Goal: Find specific page/section: Find specific page/section

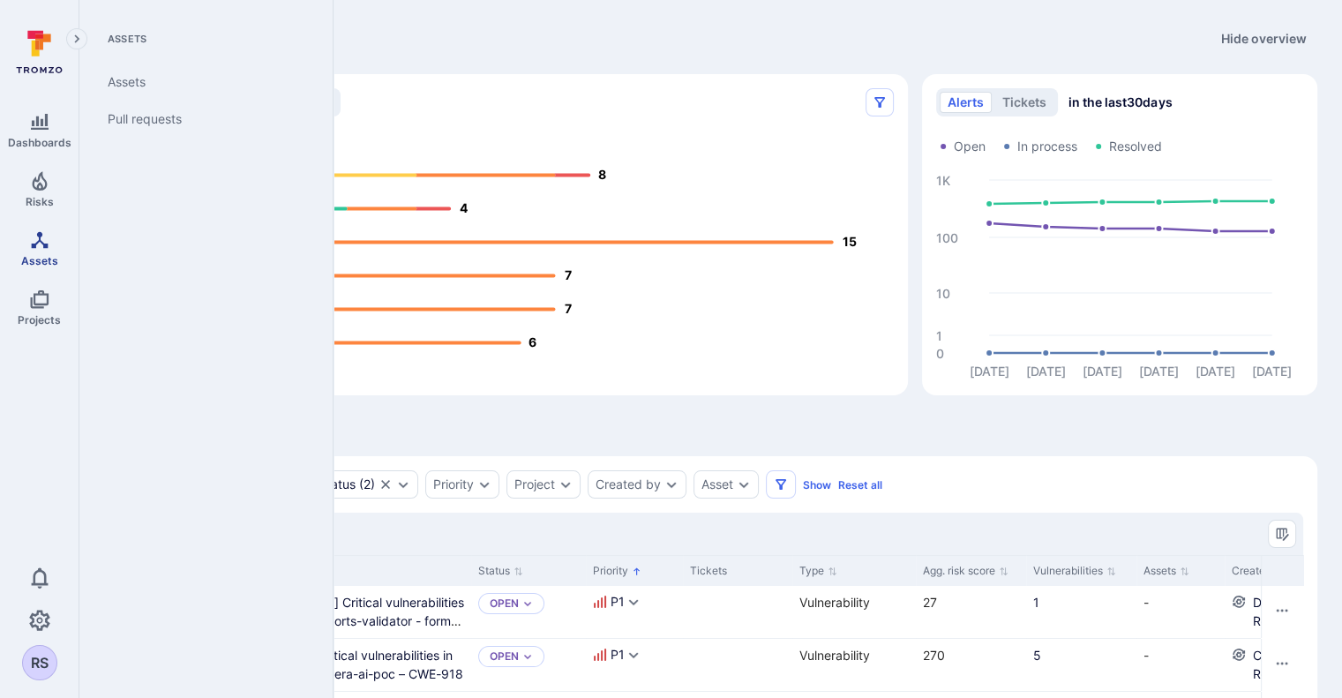
click at [36, 254] on span "Assets" at bounding box center [39, 260] width 37 height 13
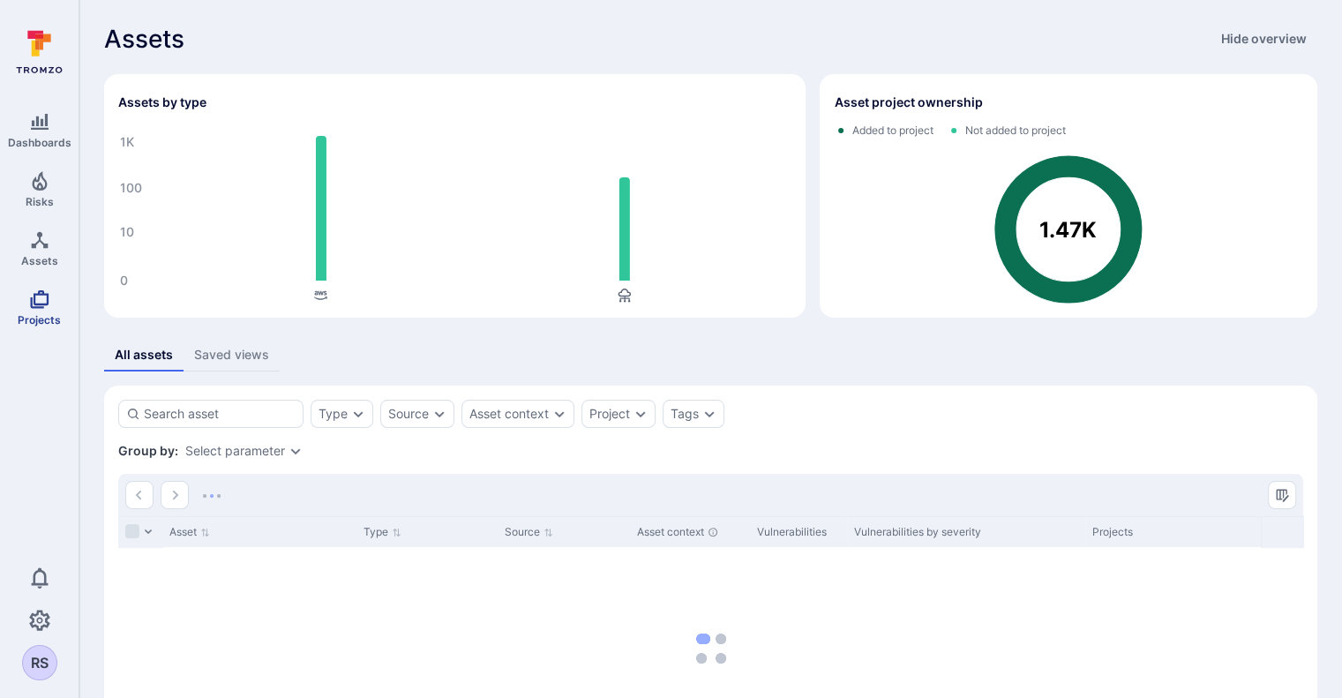
click at [41, 301] on icon "Projects" at bounding box center [39, 299] width 21 height 21
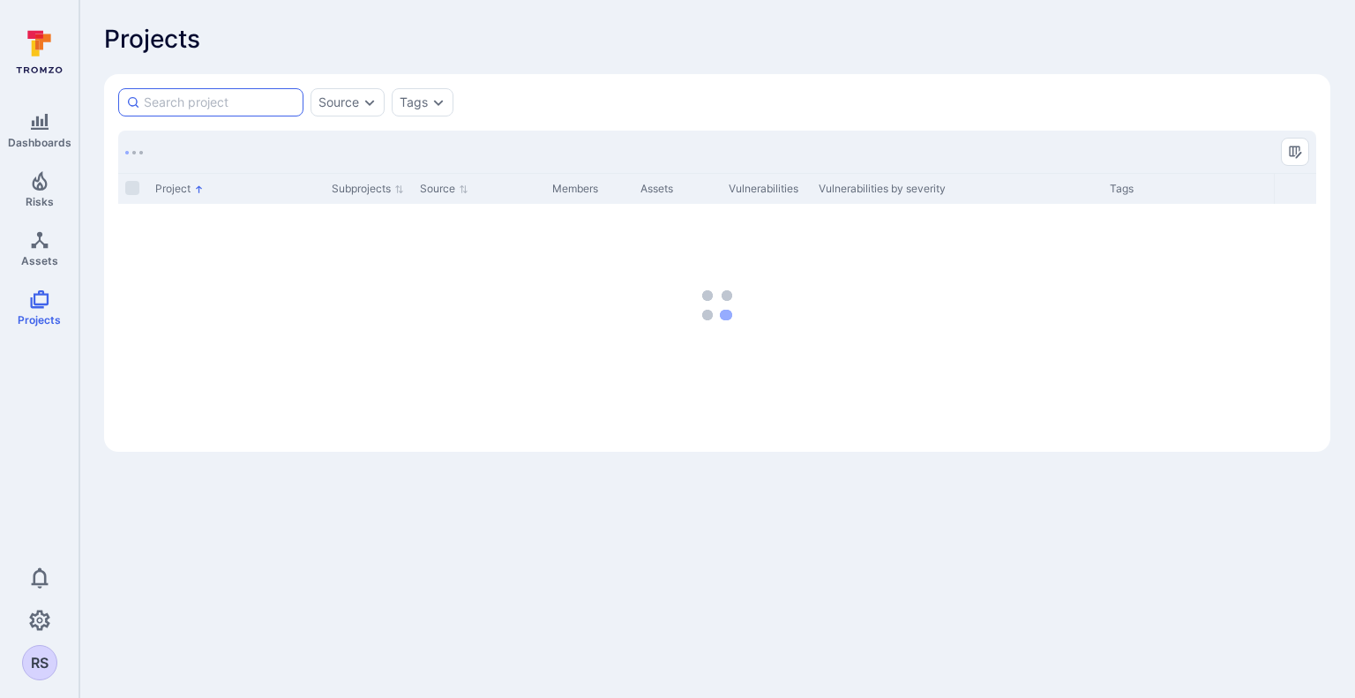
click at [233, 104] on input at bounding box center [220, 103] width 152 height 18
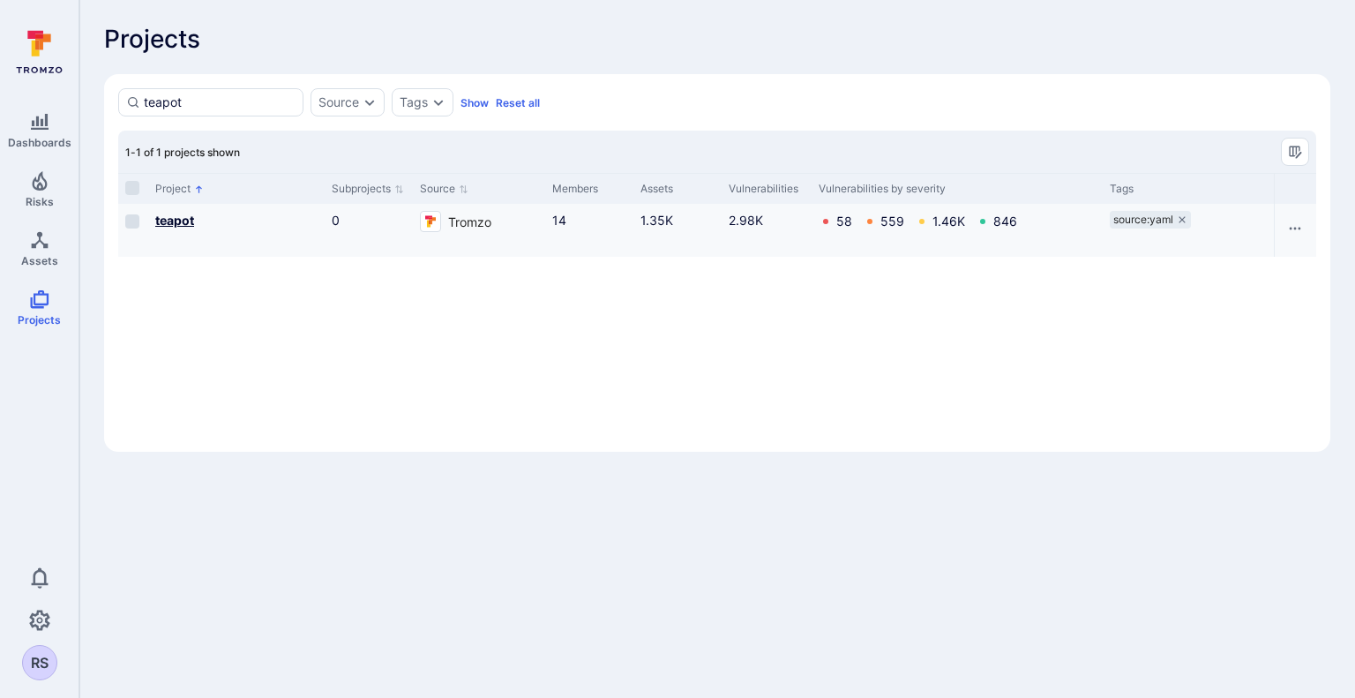
type input "teapot"
click at [178, 221] on b "teapot" at bounding box center [174, 220] width 39 height 15
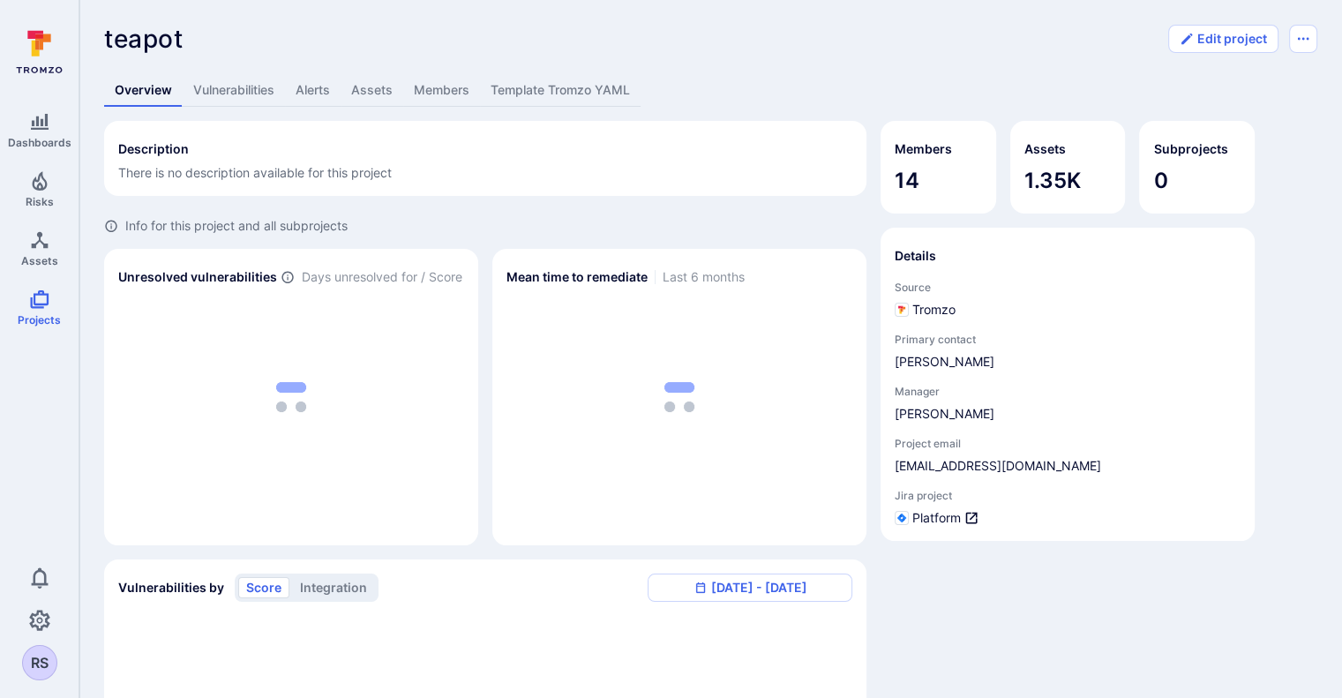
click at [701, 73] on div "teapot ... Show more Edit project Overview Vulnerabilities Alerts Assets Member…" at bounding box center [710, 550] width 1263 height 1100
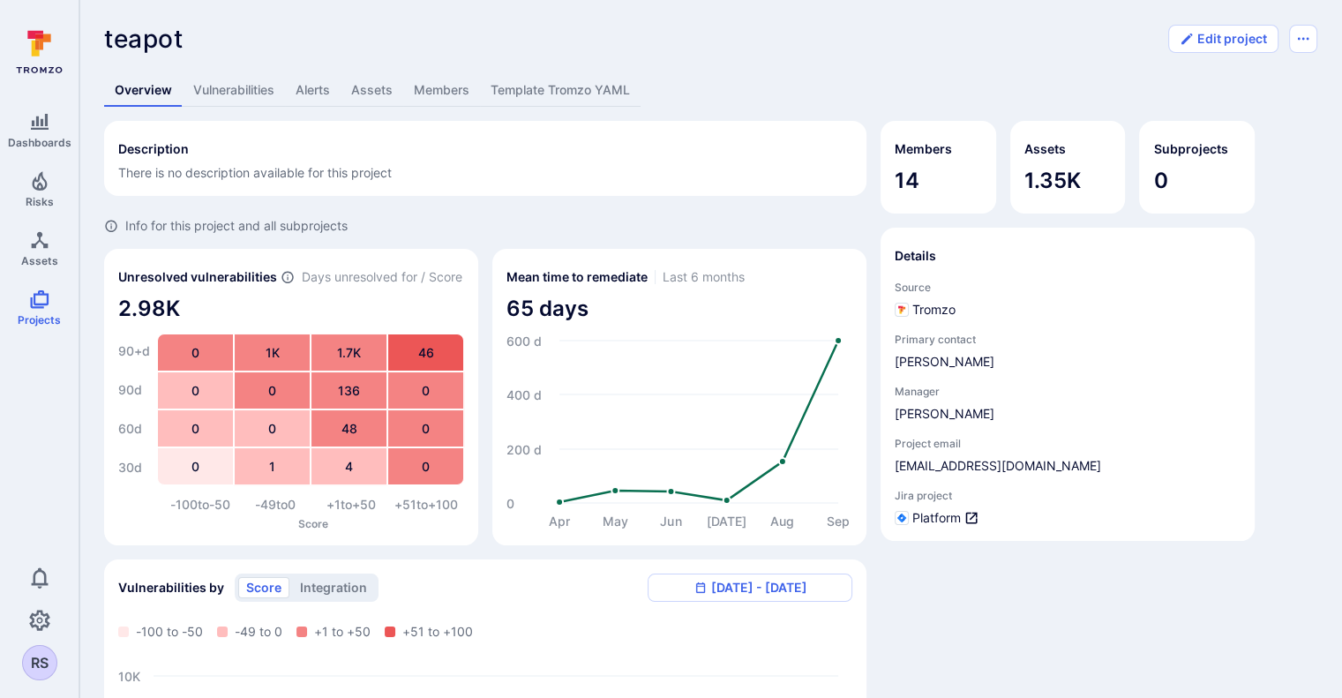
click at [386, 88] on link "Assets" at bounding box center [372, 90] width 63 height 33
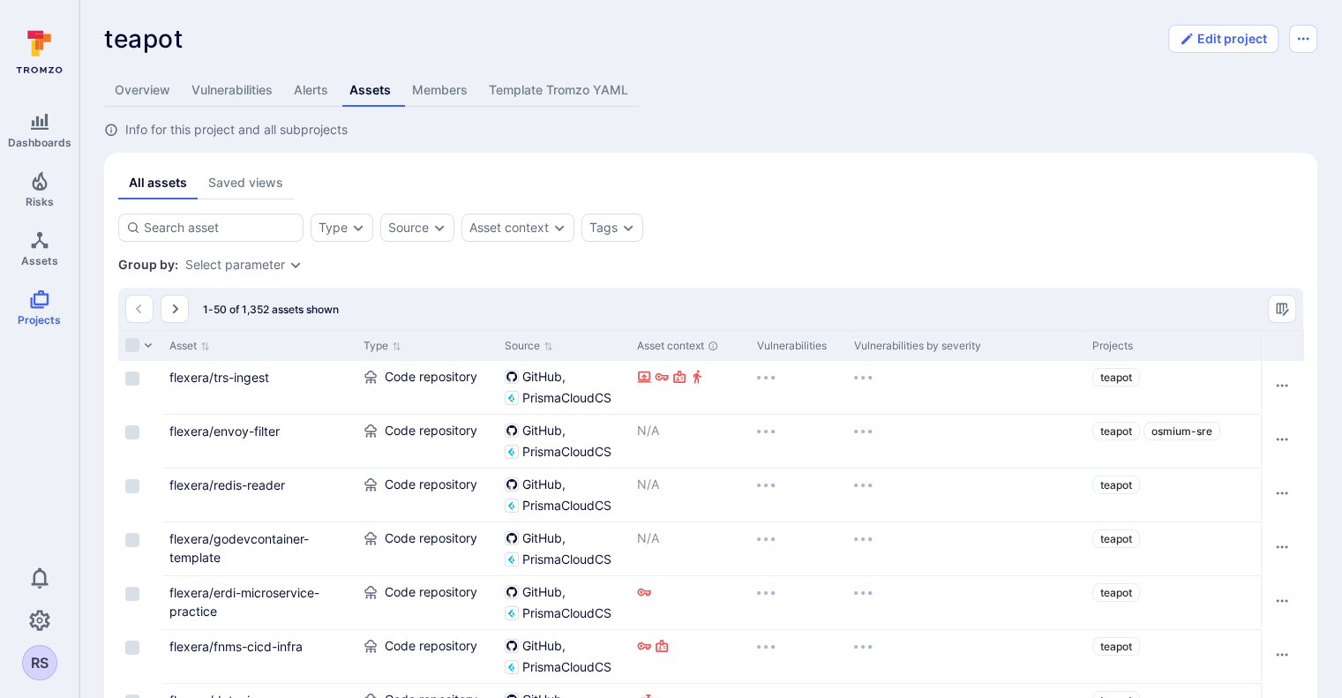
click at [410, 233] on div "Source" at bounding box center [408, 228] width 41 height 14
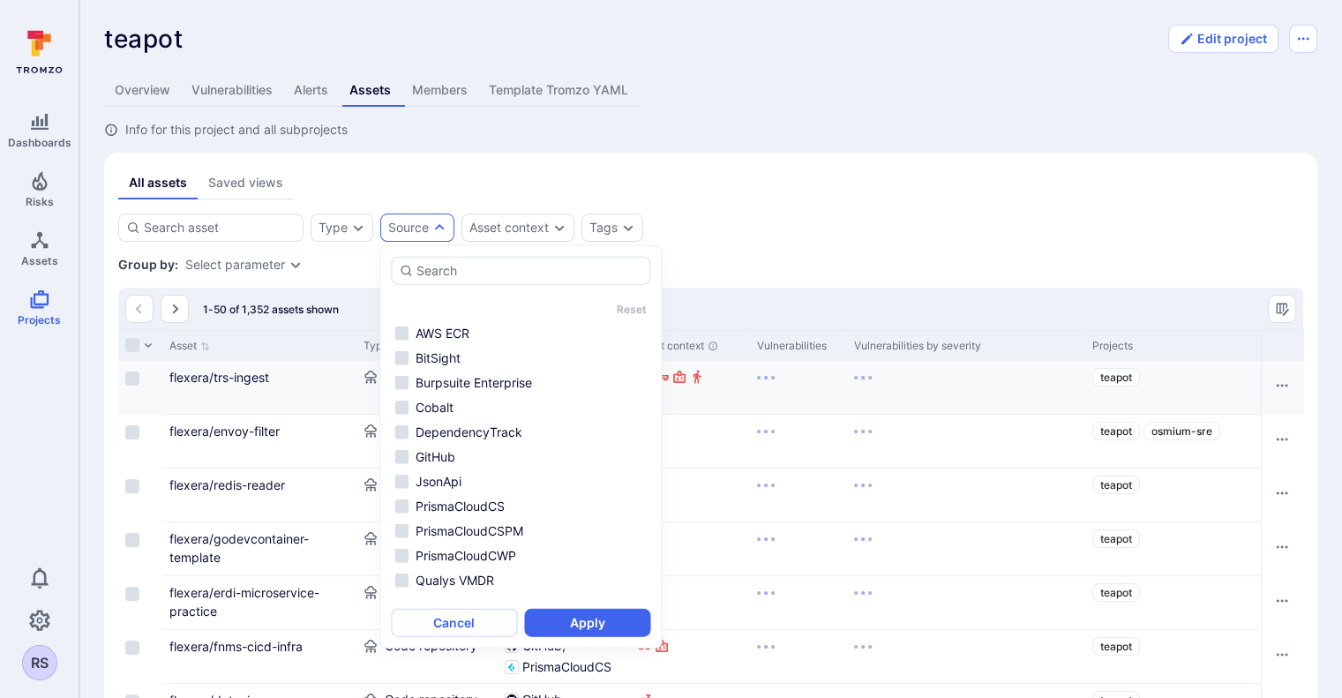
click at [379, 194] on div "All assets Saved views" at bounding box center [710, 183] width 1185 height 33
click at [718, 190] on div "All assets Saved views" at bounding box center [710, 183] width 1185 height 33
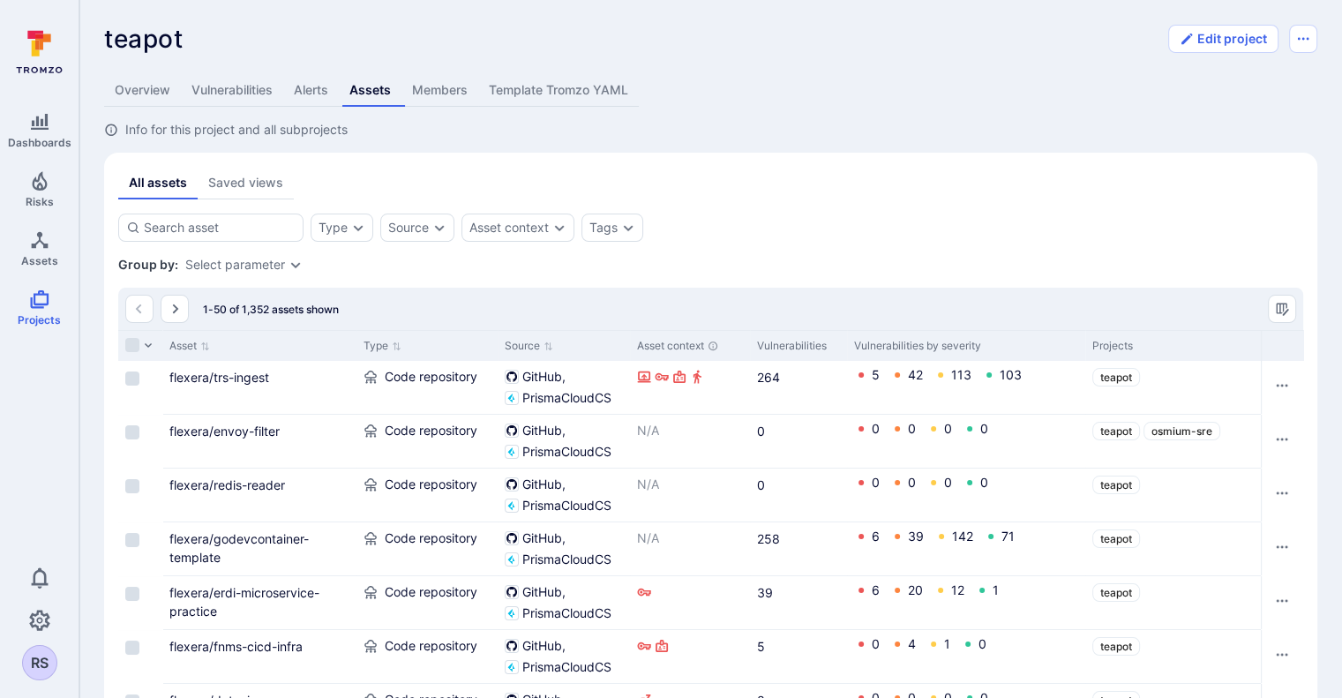
click at [748, 221] on div "Type Source Asset context Tags Save view" at bounding box center [710, 228] width 1185 height 28
click at [159, 87] on link "Overview" at bounding box center [142, 90] width 77 height 33
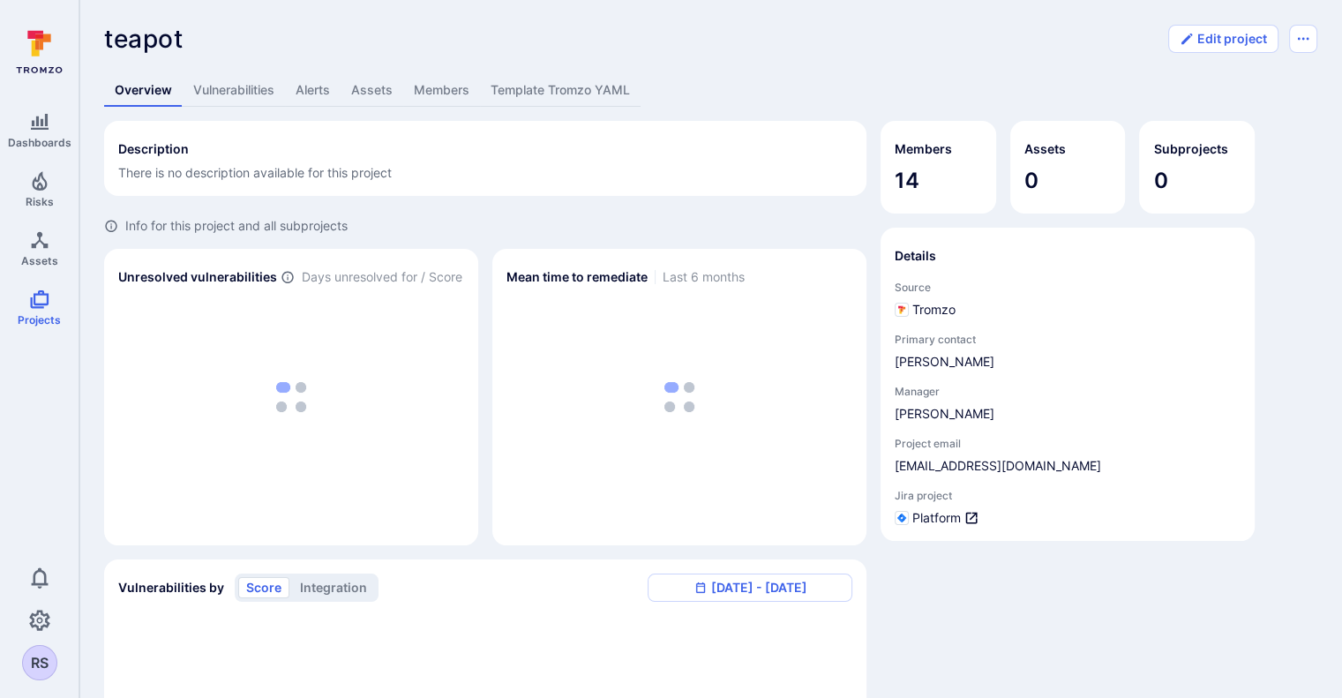
click at [783, 49] on div "teapot ... Show more" at bounding box center [631, 39] width 1054 height 28
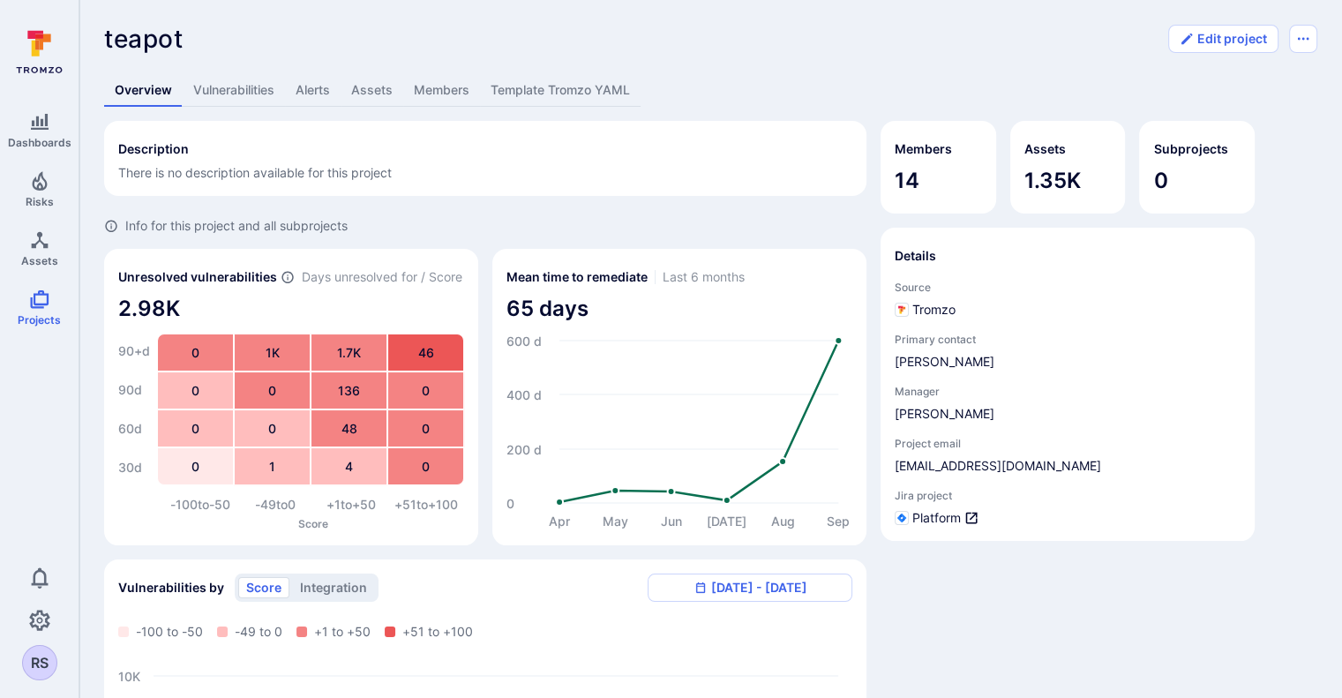
click at [781, 56] on div "teapot ... Show more Edit project Overview Vulnerabilities Alerts Assets Member…" at bounding box center [710, 550] width 1263 height 1100
click at [776, 59] on div "teapot ... Show more Edit project Overview Vulnerabilities Alerts Assets Member…" at bounding box center [710, 550] width 1263 height 1100
click at [771, 66] on div "teapot ... Show more Edit project Overview Vulnerabilities Alerts Assets Member…" at bounding box center [710, 550] width 1263 height 1100
click at [763, 59] on div "teapot ... Show more Edit project Overview Vulnerabilities Alerts Assets Member…" at bounding box center [710, 550] width 1263 height 1100
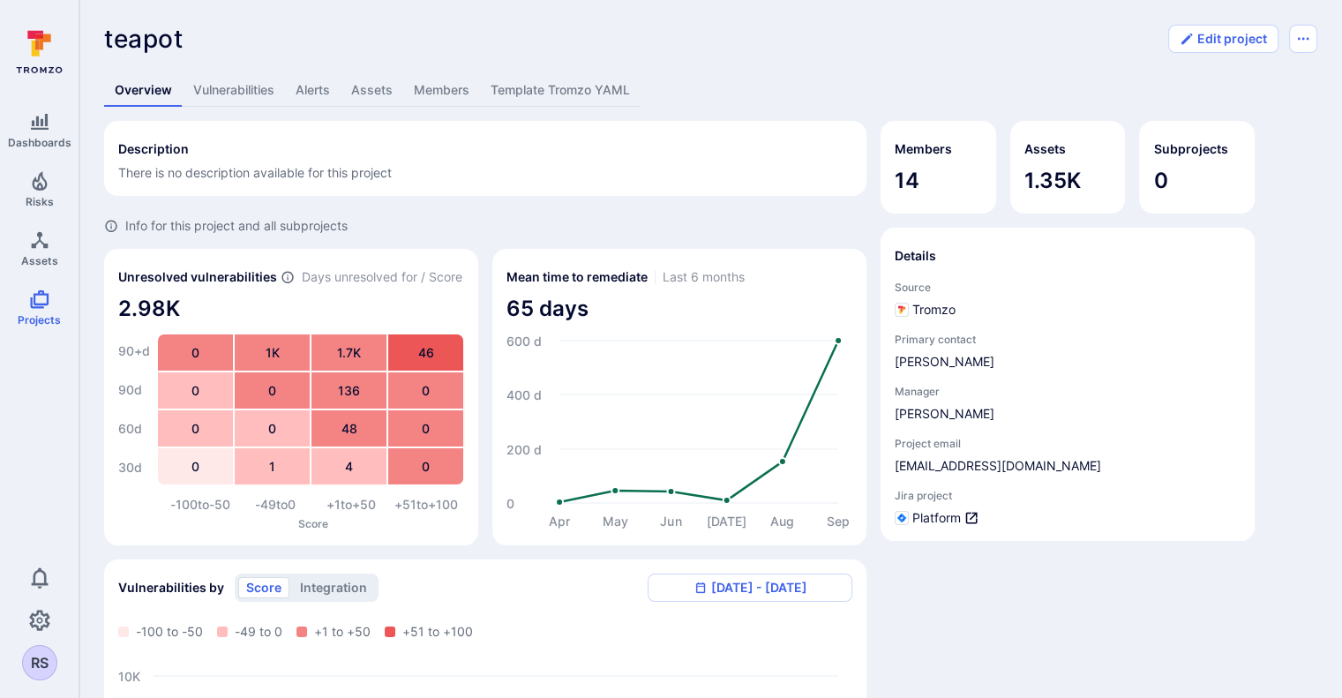
click at [762, 61] on div "teapot ... Show more Edit project Overview Vulnerabilities Alerts Assets Member…" at bounding box center [710, 550] width 1263 height 1100
click at [727, 90] on div "Overview Vulnerabilities Alerts Assets Members Template Tromzo YAML" at bounding box center [710, 90] width 1213 height 33
click at [862, 76] on div "Overview Vulnerabilities Alerts Assets Members Template Tromzo YAML" at bounding box center [710, 90] width 1213 height 33
click at [876, 66] on div "teapot ... Show more Edit project Overview Vulnerabilities Alerts Assets Member…" at bounding box center [710, 550] width 1263 height 1100
click at [851, 45] on div "teapot ... Show more" at bounding box center [631, 39] width 1054 height 28
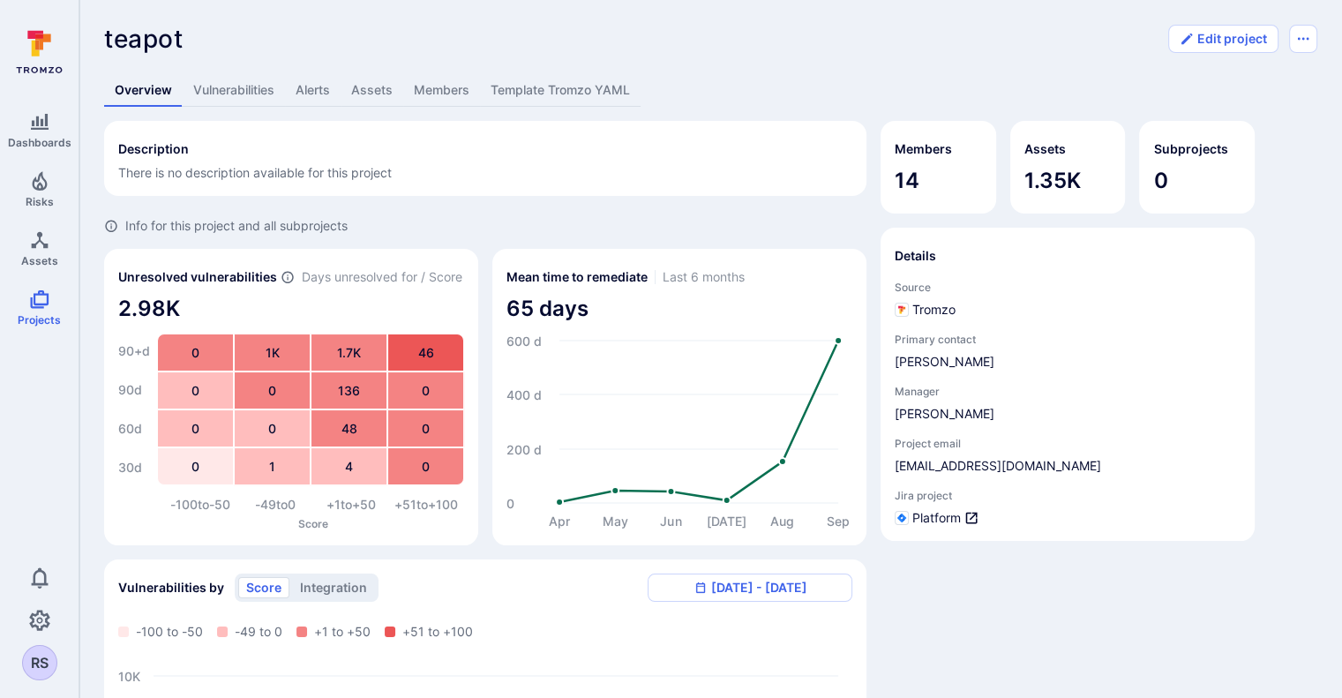
click at [812, 41] on div "teapot ... Show more" at bounding box center [631, 39] width 1054 height 28
click at [767, 36] on div "teapot ... Show more" at bounding box center [631, 39] width 1054 height 28
click at [664, 47] on div "teapot ... Show more" at bounding box center [631, 39] width 1054 height 28
click at [741, 57] on div "teapot ... Show more Edit project Overview Vulnerabilities Alerts Assets Member…" at bounding box center [710, 550] width 1263 height 1100
click at [938, 59] on div "teapot ... Show more Edit project Overview Vulnerabilities Alerts Assets Member…" at bounding box center [710, 550] width 1263 height 1100
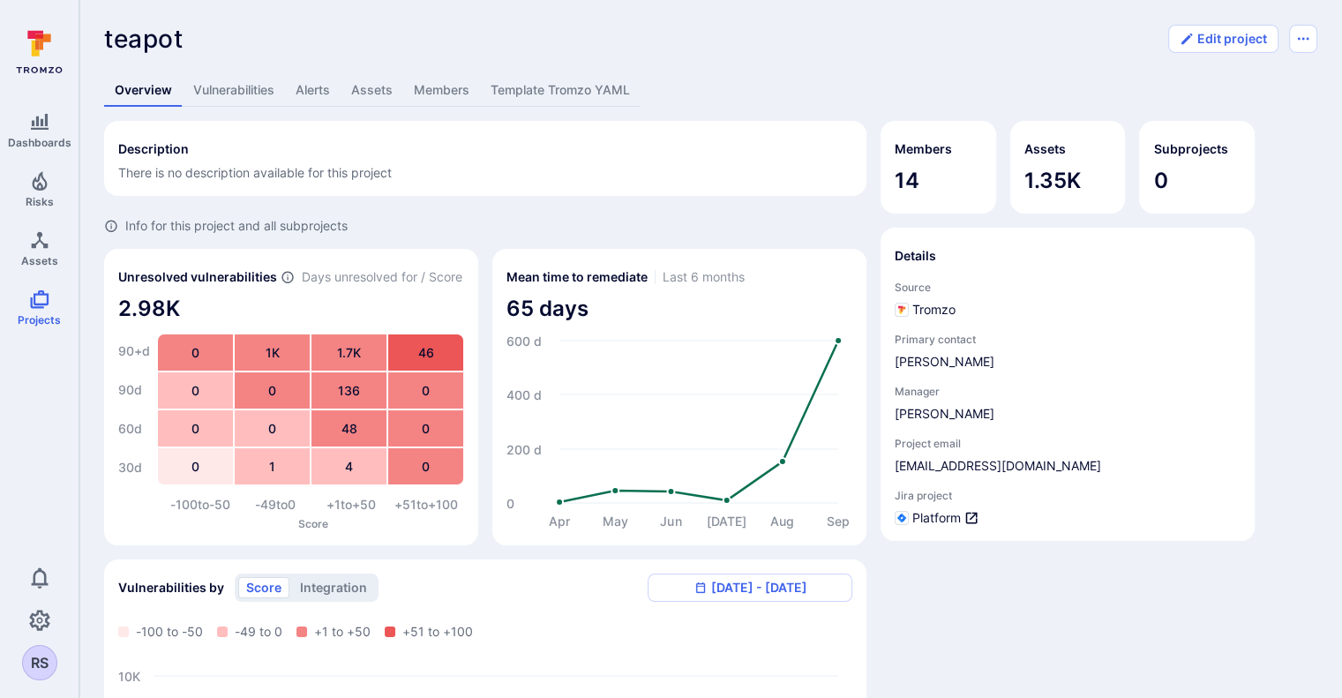
click at [928, 36] on div "teapot ... Show more" at bounding box center [631, 39] width 1054 height 28
click at [306, 87] on link "Alerts" at bounding box center [313, 90] width 56 height 33
